Goal: Browse casually

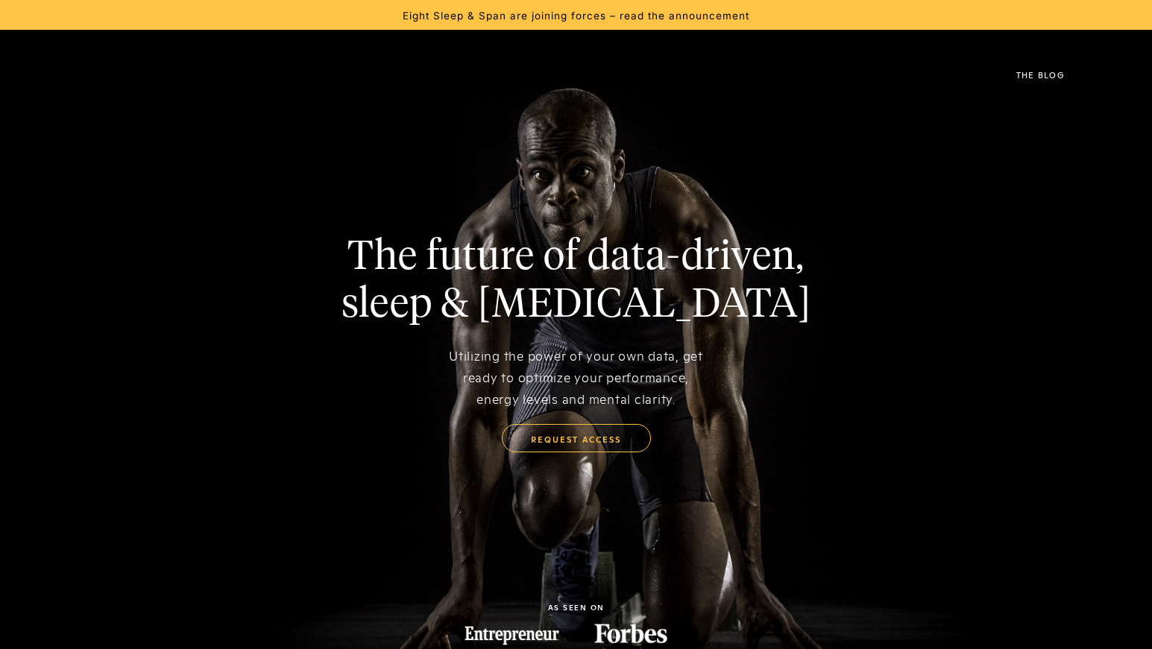
click at [84, 122] on div "The future of data-driven, sleep & [MEDICAL_DATA] Utilizing the power of your o…" at bounding box center [576, 354] width 1152 height 649
click at [88, 125] on div "The future of data-driven, sleep & [MEDICAL_DATA] Utilizing the power of your o…" at bounding box center [576, 354] width 1152 height 649
click at [88, 127] on div "The future of data-driven, sleep & [MEDICAL_DATA] Utilizing the power of your o…" at bounding box center [576, 354] width 1152 height 649
click at [86, 125] on div "The future of data-driven, sleep & [MEDICAL_DATA] Utilizing the power of your o…" at bounding box center [576, 354] width 1152 height 649
click at [89, 124] on div "The future of data-driven, sleep & [MEDICAL_DATA] Utilizing the power of your o…" at bounding box center [576, 354] width 1152 height 649
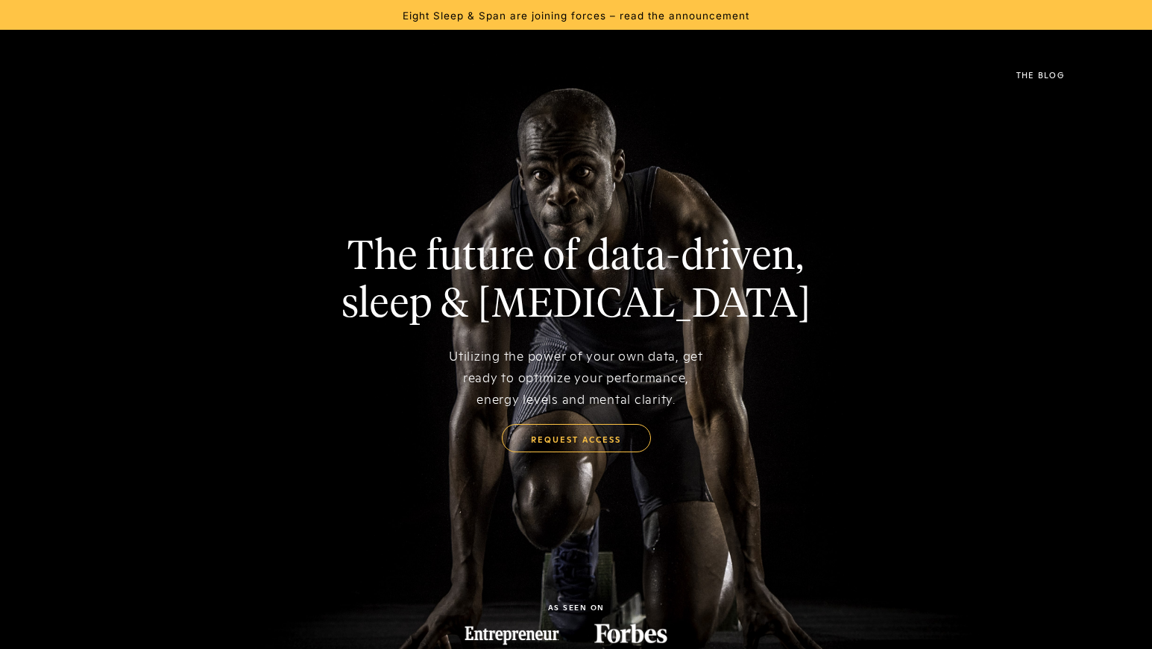
click at [89, 123] on div "The future of data-driven, sleep & [MEDICAL_DATA] Utilizing the power of your o…" at bounding box center [576, 354] width 1152 height 649
click at [86, 119] on div "The future of data-driven, sleep & [MEDICAL_DATA] Utilizing the power of your o…" at bounding box center [576, 354] width 1152 height 649
click at [84, 116] on div "The future of data-driven, sleep & [MEDICAL_DATA] Utilizing the power of your o…" at bounding box center [576, 354] width 1152 height 649
click at [65, 80] on img at bounding box center [65, 75] width 0 height 37
